Goal: Information Seeking & Learning: Find specific fact

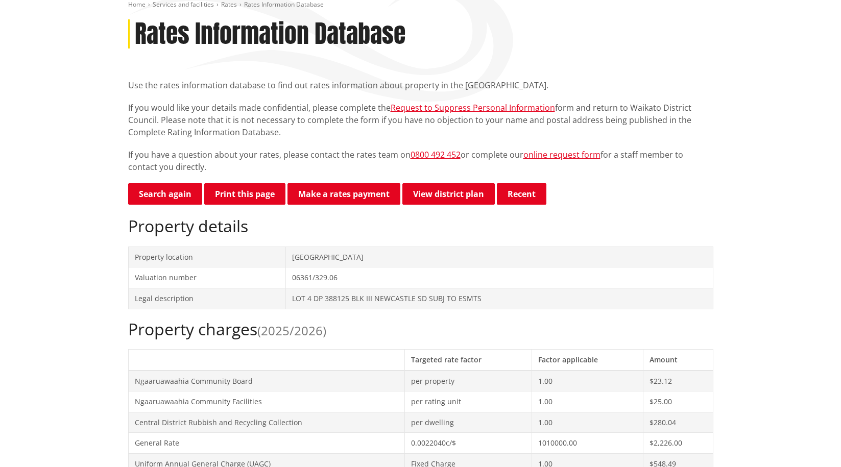
scroll to position [204, 0]
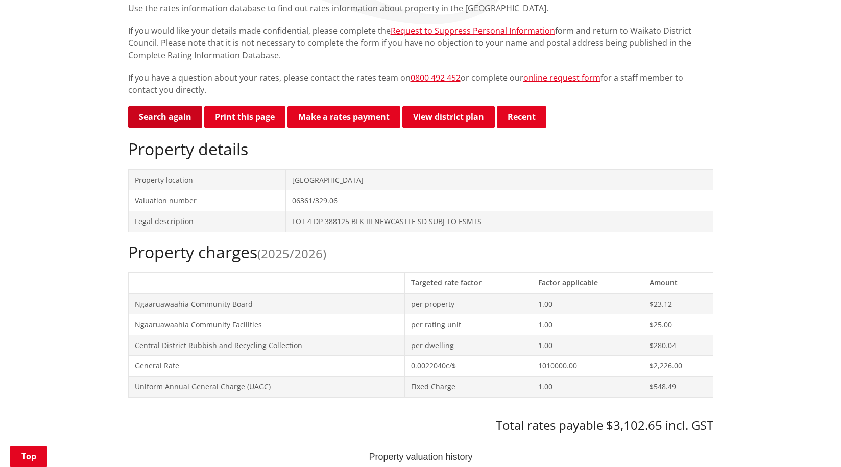
click at [177, 114] on link "Search again" at bounding box center [165, 116] width 74 height 21
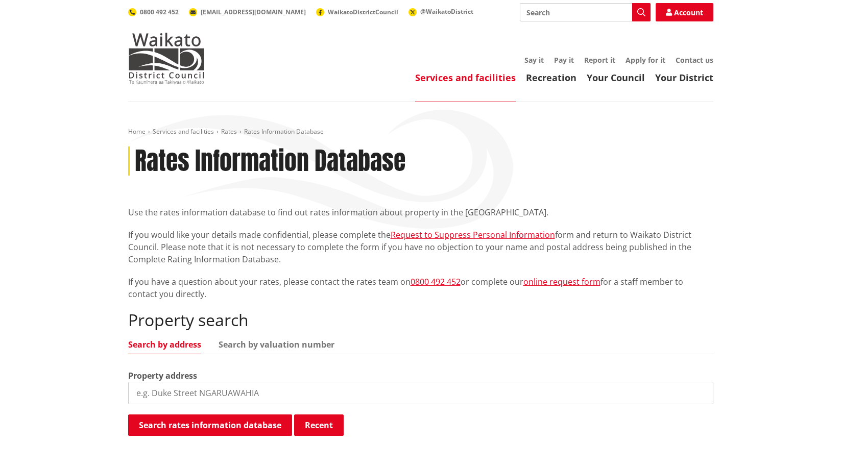
click at [161, 343] on link "Search by address" at bounding box center [164, 344] width 73 height 8
click at [139, 390] on input "search" at bounding box center [420, 393] width 585 height 22
type input "166 woodcock road"
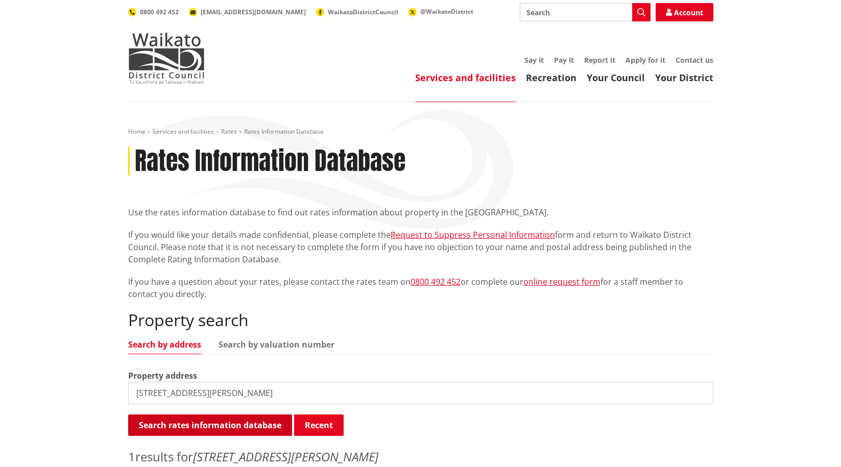
click at [224, 424] on button "Search rates information database" at bounding box center [210, 424] width 164 height 21
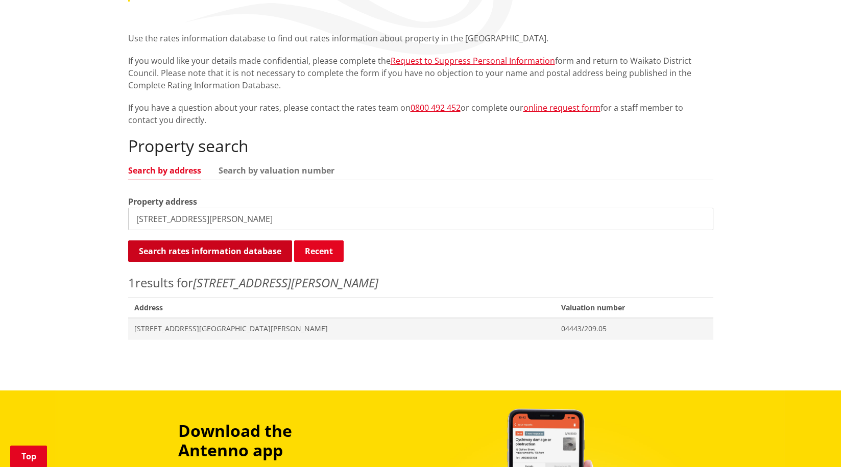
scroll to position [204, 0]
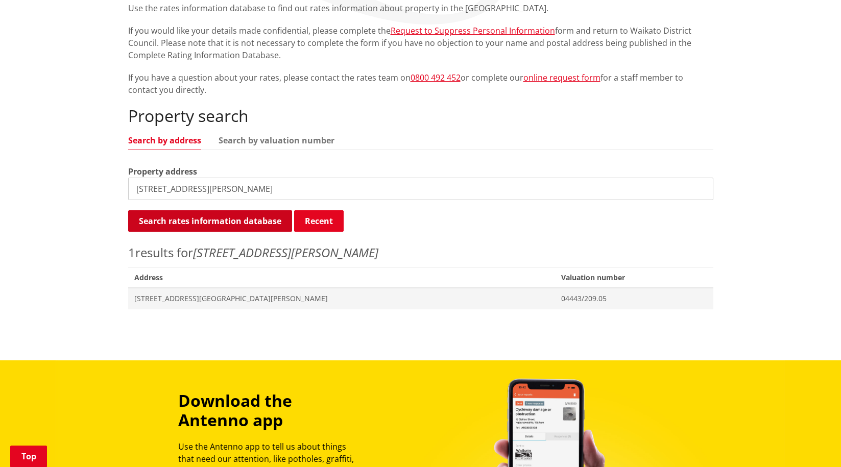
click at [203, 221] on button "Search rates information database" at bounding box center [210, 220] width 164 height 21
click at [170, 297] on span "166 Woodcock Road TAMAHERE" at bounding box center [341, 299] width 415 height 10
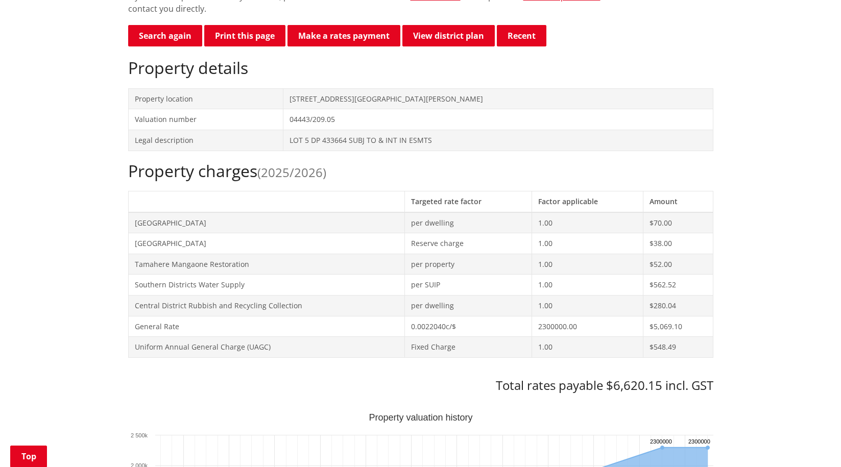
scroll to position [153, 0]
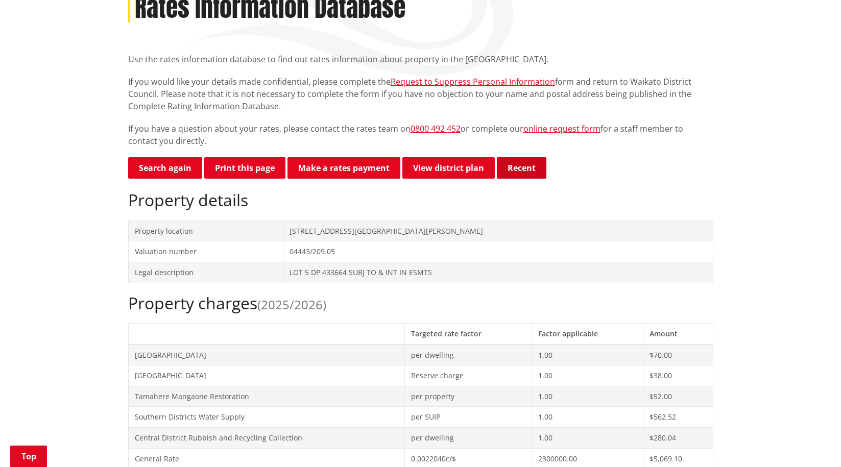
click at [527, 170] on button "Recent" at bounding box center [522, 167] width 50 height 21
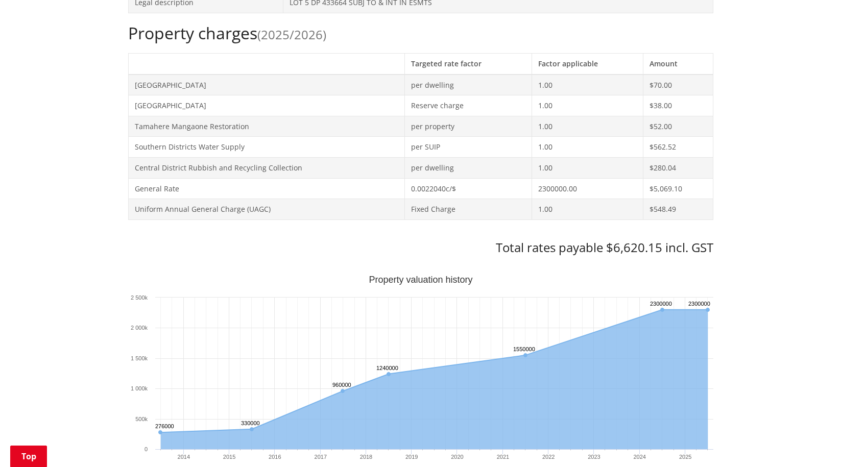
scroll to position [306, 0]
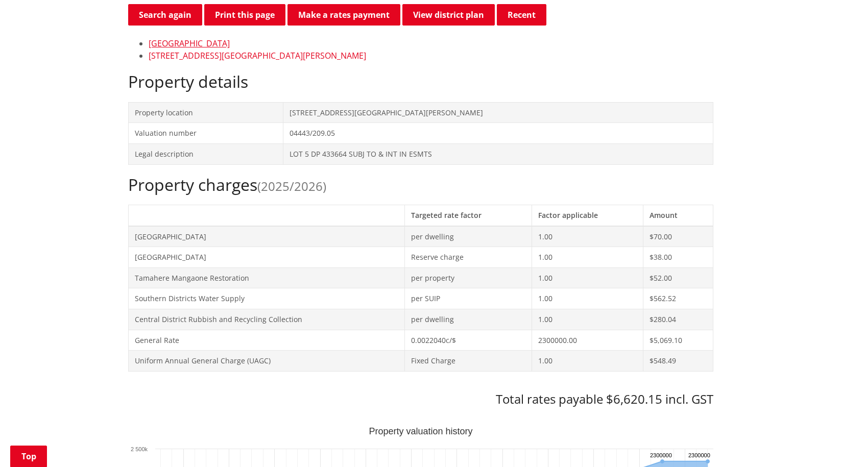
click at [168, 56] on link "166 Woodcock Road TAMAHERE" at bounding box center [257, 55] width 217 height 11
